Goal: Transaction & Acquisition: Purchase product/service

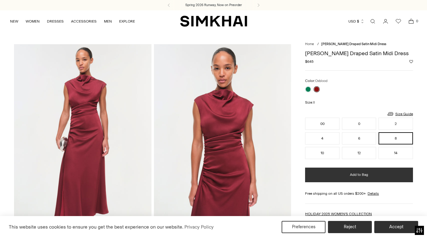
click at [369, 175] on button "Add to Bag" at bounding box center [359, 175] width 108 height 15
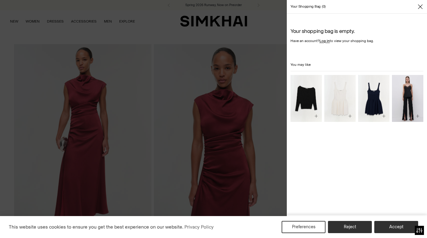
click at [420, 6] on icon "Close" at bounding box center [420, 6] width 5 height 5
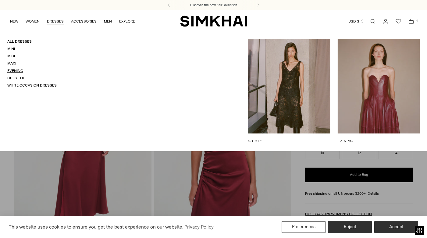
click at [15, 71] on link "Evening" at bounding box center [15, 71] width 16 height 4
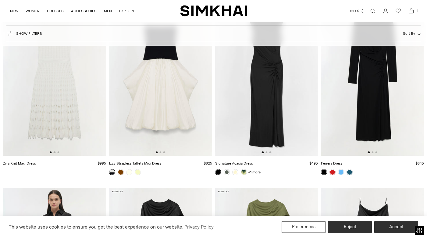
scroll to position [1572, 0]
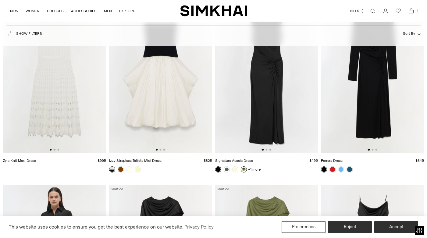
click at [244, 169] on link at bounding box center [244, 169] width 6 height 6
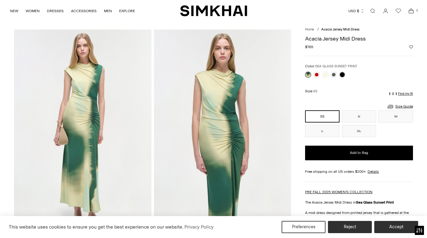
scroll to position [16, 0]
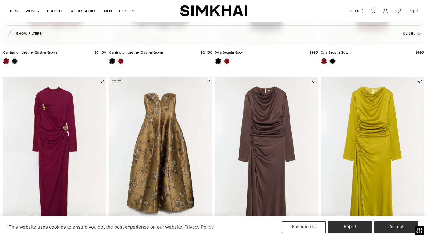
scroll to position [197, 0]
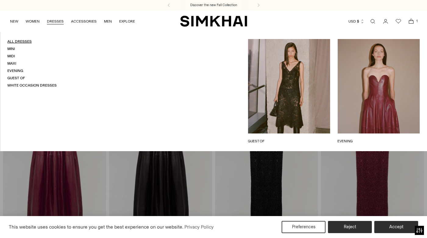
click at [28, 41] on link "All Dresses" at bounding box center [19, 41] width 24 height 4
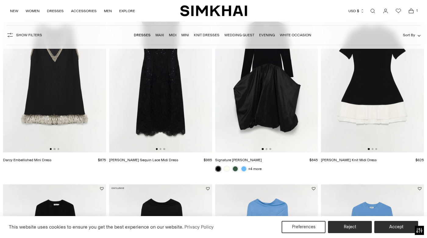
scroll to position [651, 0]
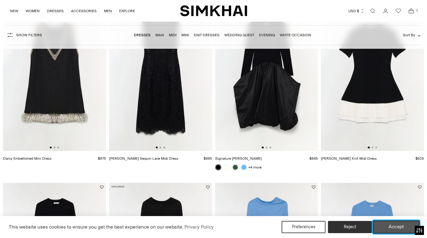
click at [392, 228] on button "Accept" at bounding box center [396, 227] width 47 height 13
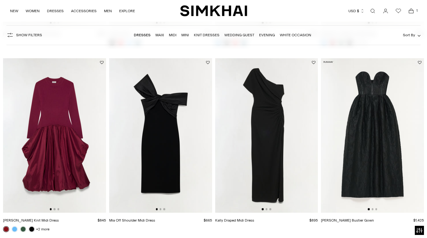
scroll to position [963, 0]
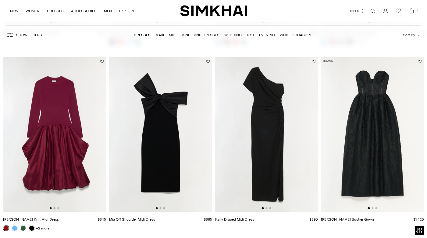
click at [268, 167] on img at bounding box center [266, 134] width 103 height 155
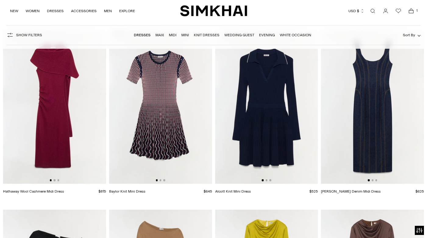
scroll to position [1365, 0]
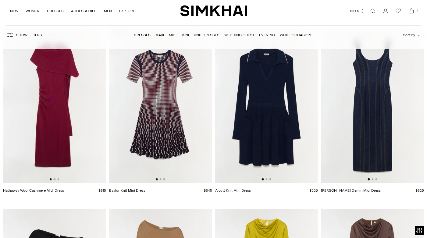
click at [57, 134] on img at bounding box center [54, 105] width 103 height 155
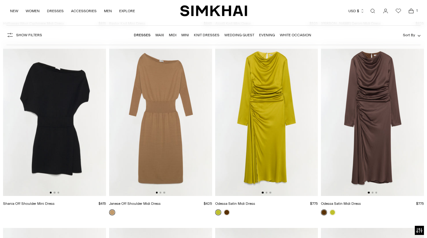
scroll to position [1532, 0]
click at [377, 153] on img at bounding box center [372, 118] width 103 height 155
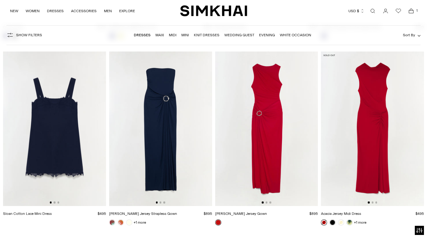
scroll to position [3949, 0]
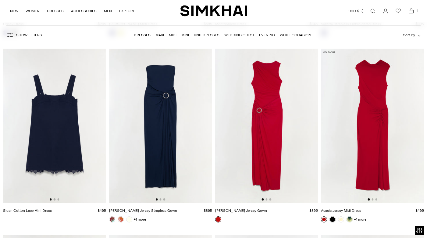
click at [382, 98] on img at bounding box center [372, 125] width 103 height 155
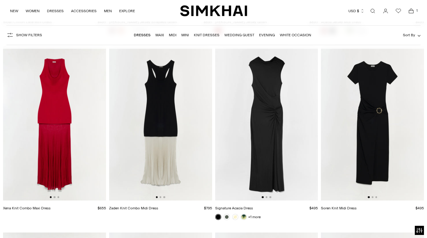
scroll to position [4137, 0]
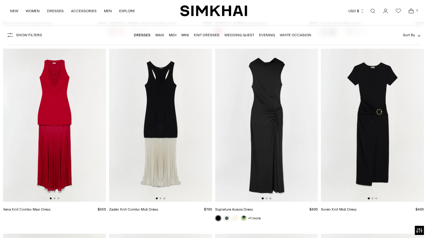
click at [264, 155] on img at bounding box center [266, 125] width 103 height 155
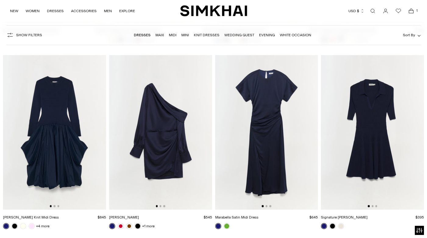
scroll to position [5812, 0]
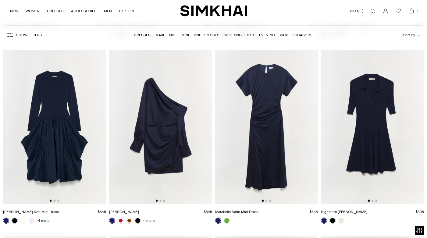
click at [265, 144] on img at bounding box center [266, 127] width 103 height 155
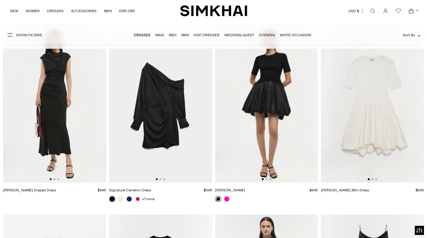
scroll to position [0, 2]
click at [53, 115] on img at bounding box center [53, 105] width 103 height 155
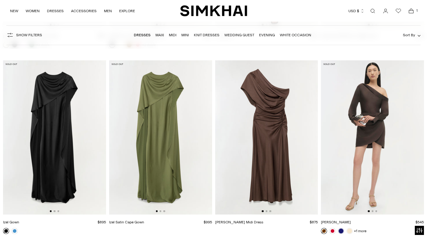
scroll to position [6548, 0]
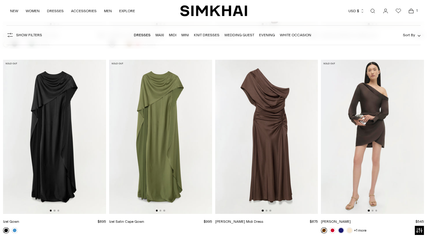
click at [275, 141] on img at bounding box center [266, 137] width 103 height 155
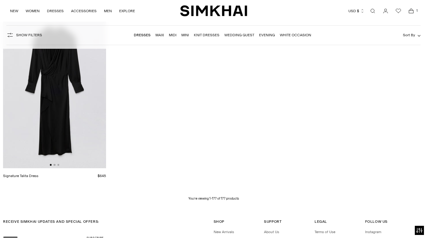
scroll to position [8267, 0]
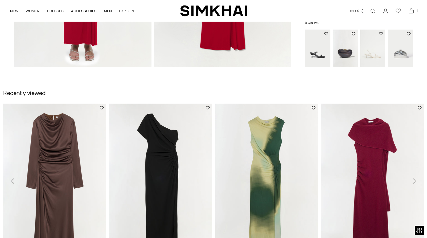
scroll to position [600, 0]
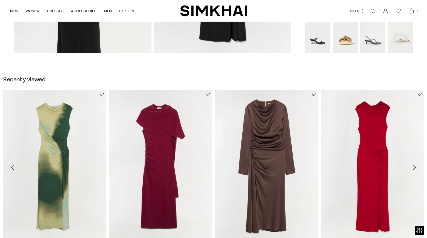
scroll to position [615, 0]
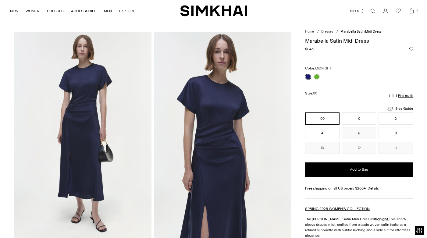
scroll to position [13, 0]
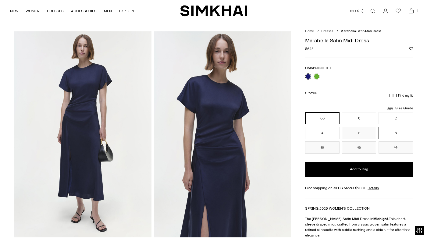
click at [401, 133] on button "8" at bounding box center [396, 133] width 34 height 12
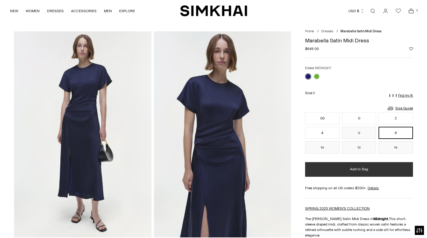
click at [375, 172] on button "Add to Bag" at bounding box center [359, 169] width 108 height 15
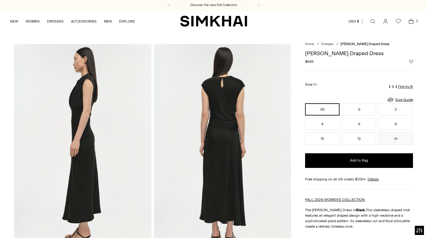
click at [216, 122] on img at bounding box center [222, 147] width 137 height 206
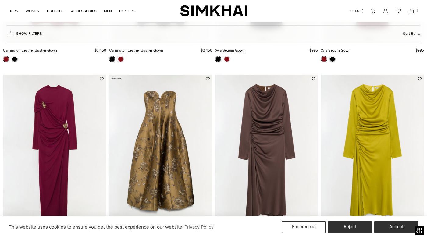
click at [412, 9] on icon "Open cart modal" at bounding box center [411, 11] width 9 height 6
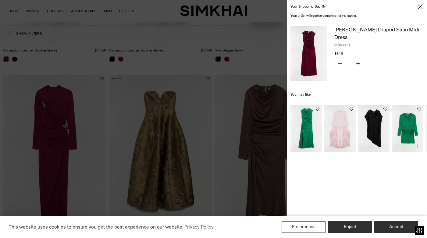
click at [391, 29] on link "[PERSON_NAME] Draped Satin Midi Dress" at bounding box center [376, 34] width 85 height 14
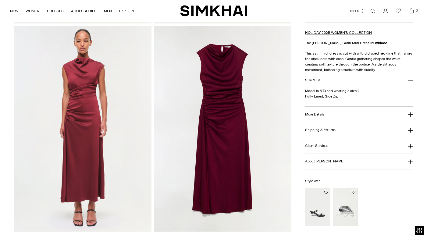
scroll to position [436, 0]
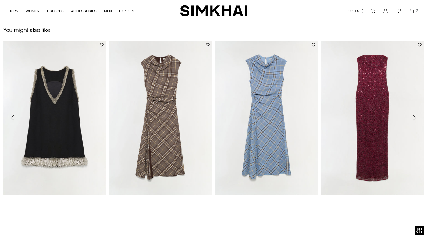
scroll to position [859, 0]
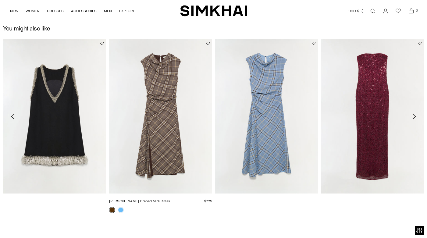
click at [155, 199] on link "[PERSON_NAME] Draped Midi Dress" at bounding box center [139, 201] width 61 height 4
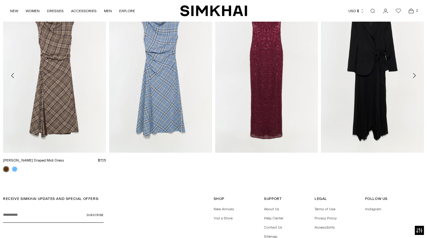
scroll to position [901, 0]
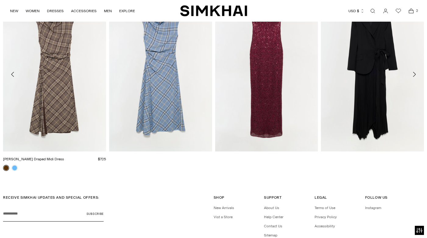
click at [5, 161] on link "[PERSON_NAME] Draped Midi Dress" at bounding box center [33, 159] width 61 height 4
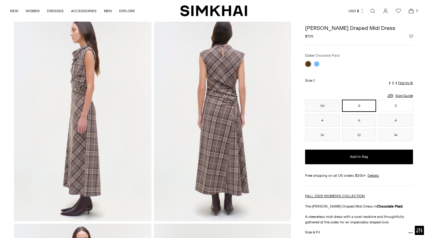
scroll to position [234, 0]
